Goal: Obtain resource: Obtain resource

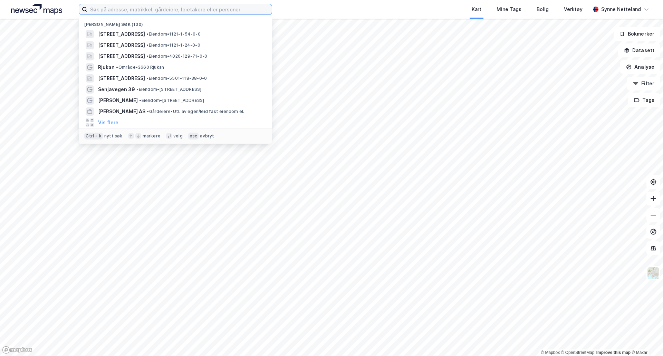
click at [236, 10] on input at bounding box center [179, 9] width 184 height 10
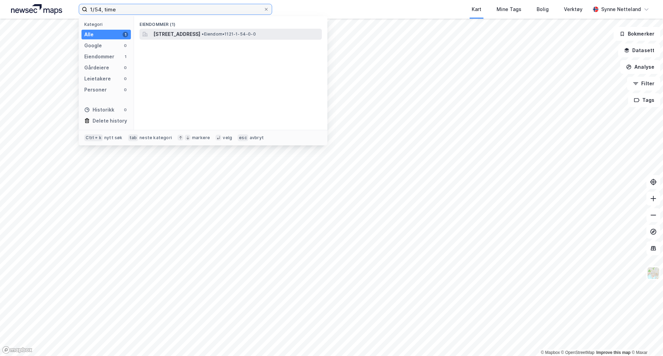
type input "1/54, time"
click at [232, 29] on div "[STREET_ADDRESS] • Eiendom • 1121-1-54-0-0" at bounding box center [230, 34] width 182 height 11
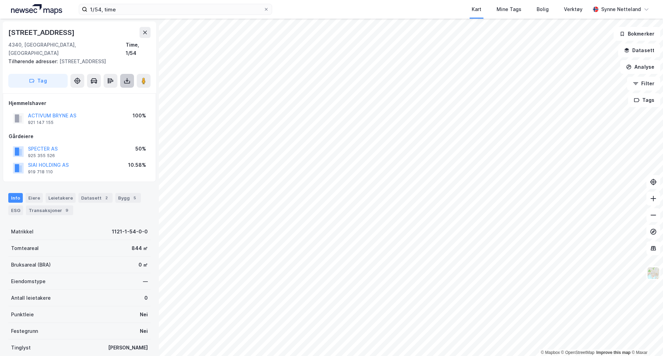
click at [128, 77] on button at bounding box center [127, 81] width 14 height 14
click at [122, 89] on div "Last ned grunnbok" at bounding box center [97, 94] width 74 height 11
click at [147, 35] on icon at bounding box center [145, 33] width 6 height 6
